Goal: Use online tool/utility: Utilize a website feature to perform a specific function

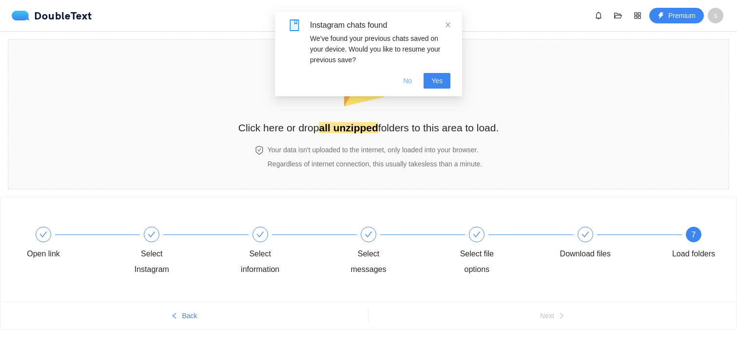
click at [411, 81] on span "No" at bounding box center [407, 81] width 9 height 11
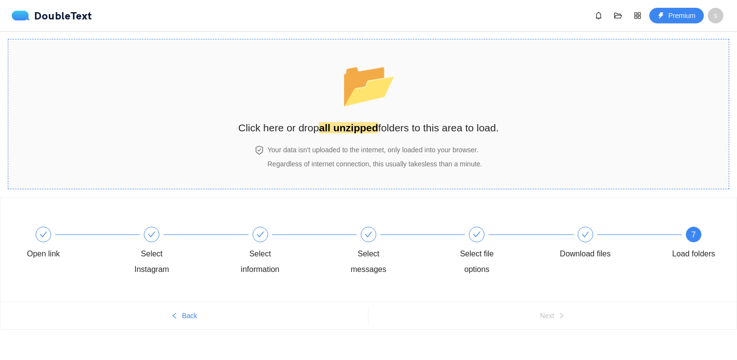
click at [390, 97] on span "📂" at bounding box center [369, 84] width 60 height 54
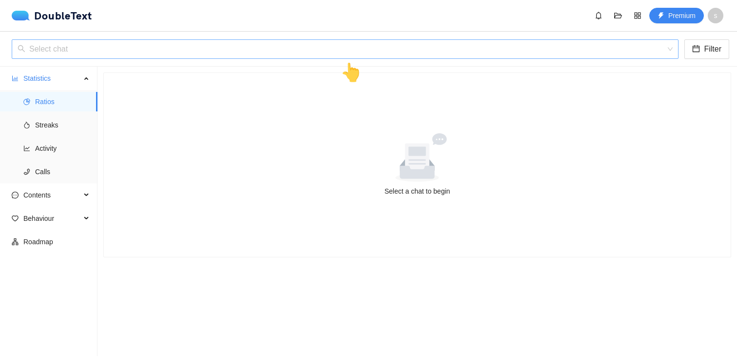
click at [351, 53] on input "search" at bounding box center [342, 49] width 648 height 19
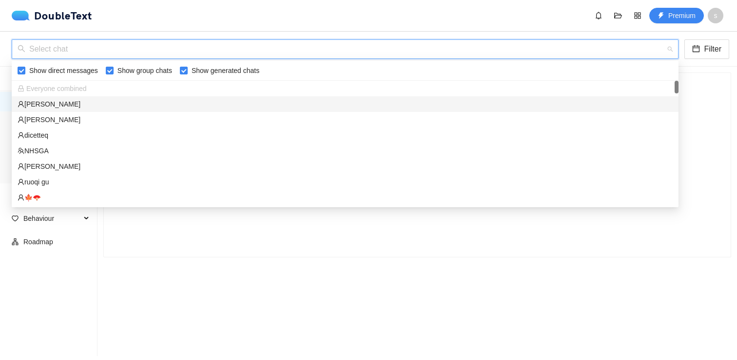
click at [347, 102] on div "[PERSON_NAME]" at bounding box center [345, 104] width 655 height 11
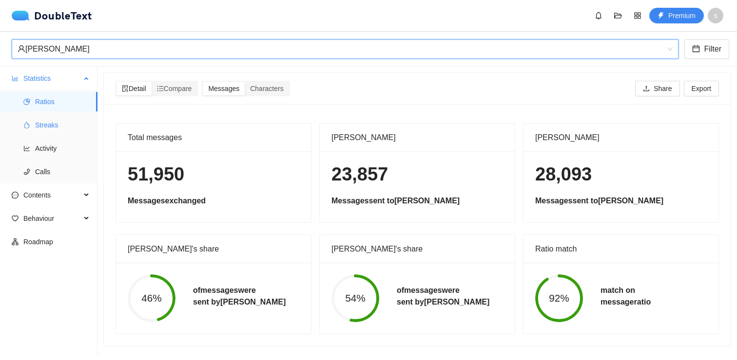
click at [40, 128] on span "Streaks" at bounding box center [62, 124] width 55 height 19
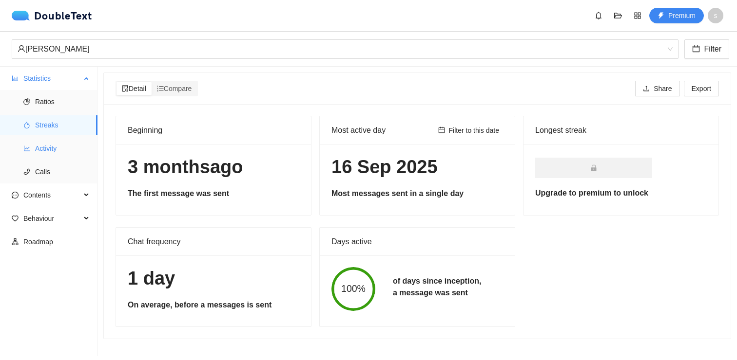
click at [64, 155] on span "Activity" at bounding box center [62, 148] width 55 height 19
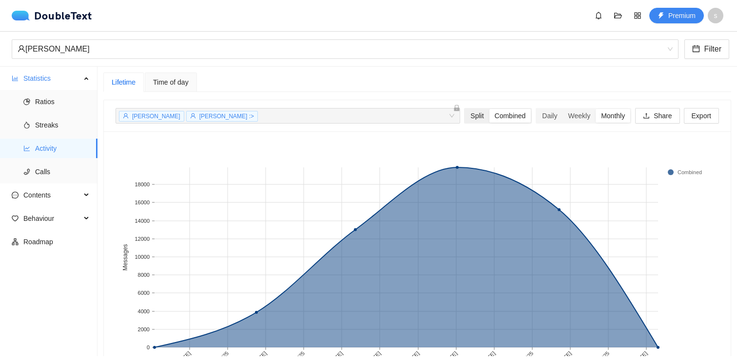
click at [469, 121] on div "Split" at bounding box center [477, 116] width 24 height 14
click at [465, 109] on input "Split" at bounding box center [465, 109] width 0 height 0
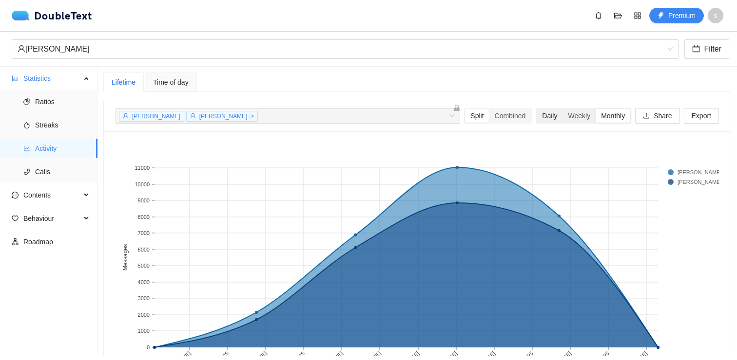
click at [536, 114] on div "Daily" at bounding box center [549, 116] width 26 height 14
click at [536, 109] on input "Daily" at bounding box center [536, 109] width 0 height 0
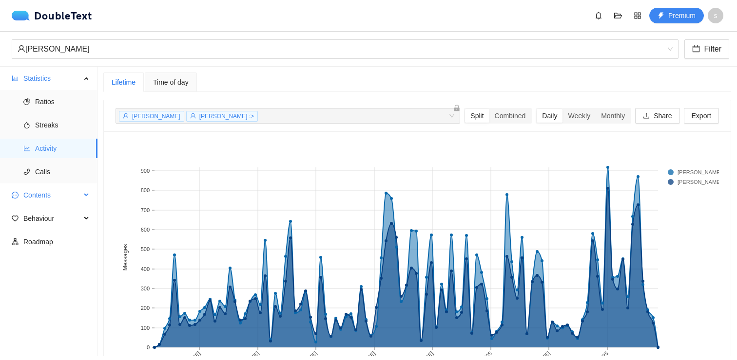
click at [42, 197] on span "Contents" at bounding box center [51, 195] width 57 height 19
